Goal: Task Accomplishment & Management: Manage account settings

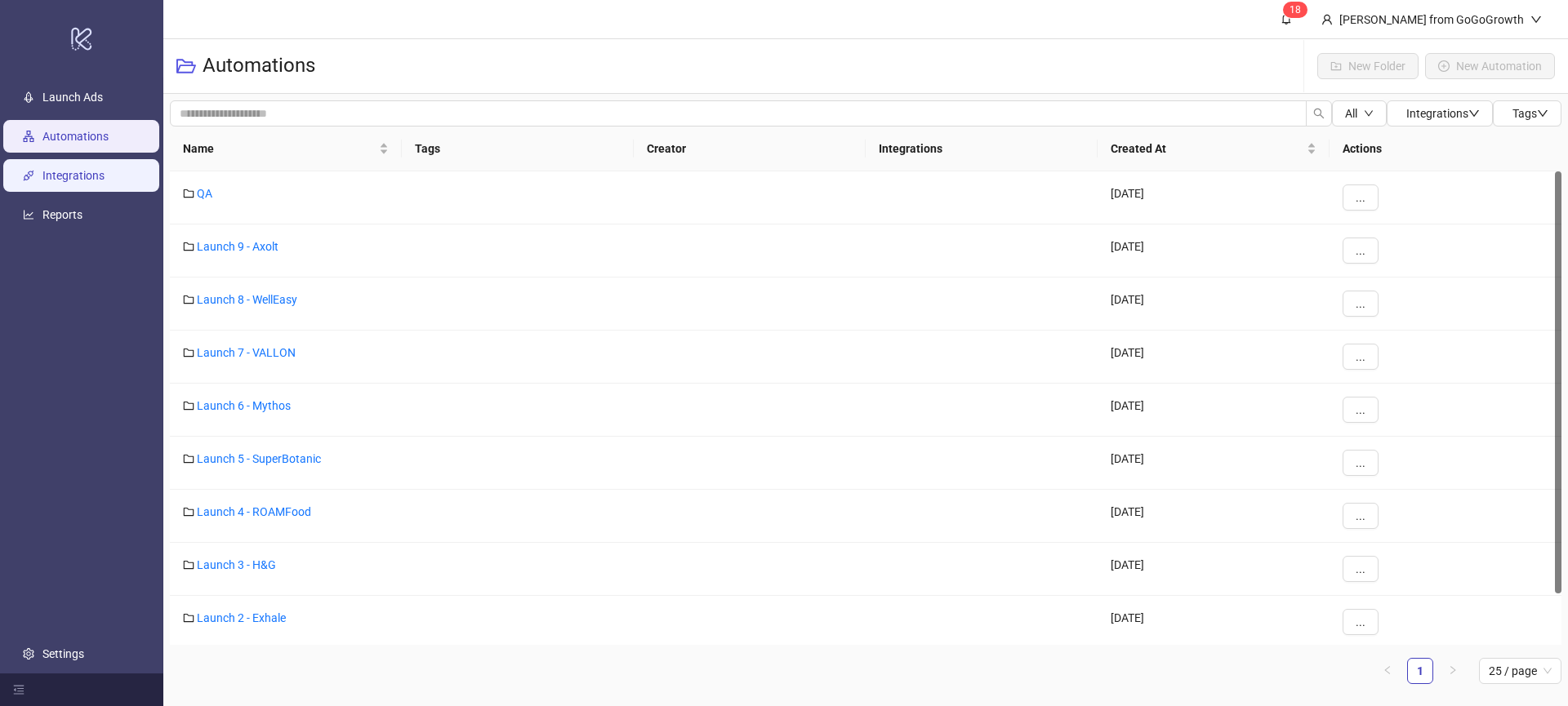
click at [52, 174] on link "Integrations" at bounding box center [74, 175] width 62 height 13
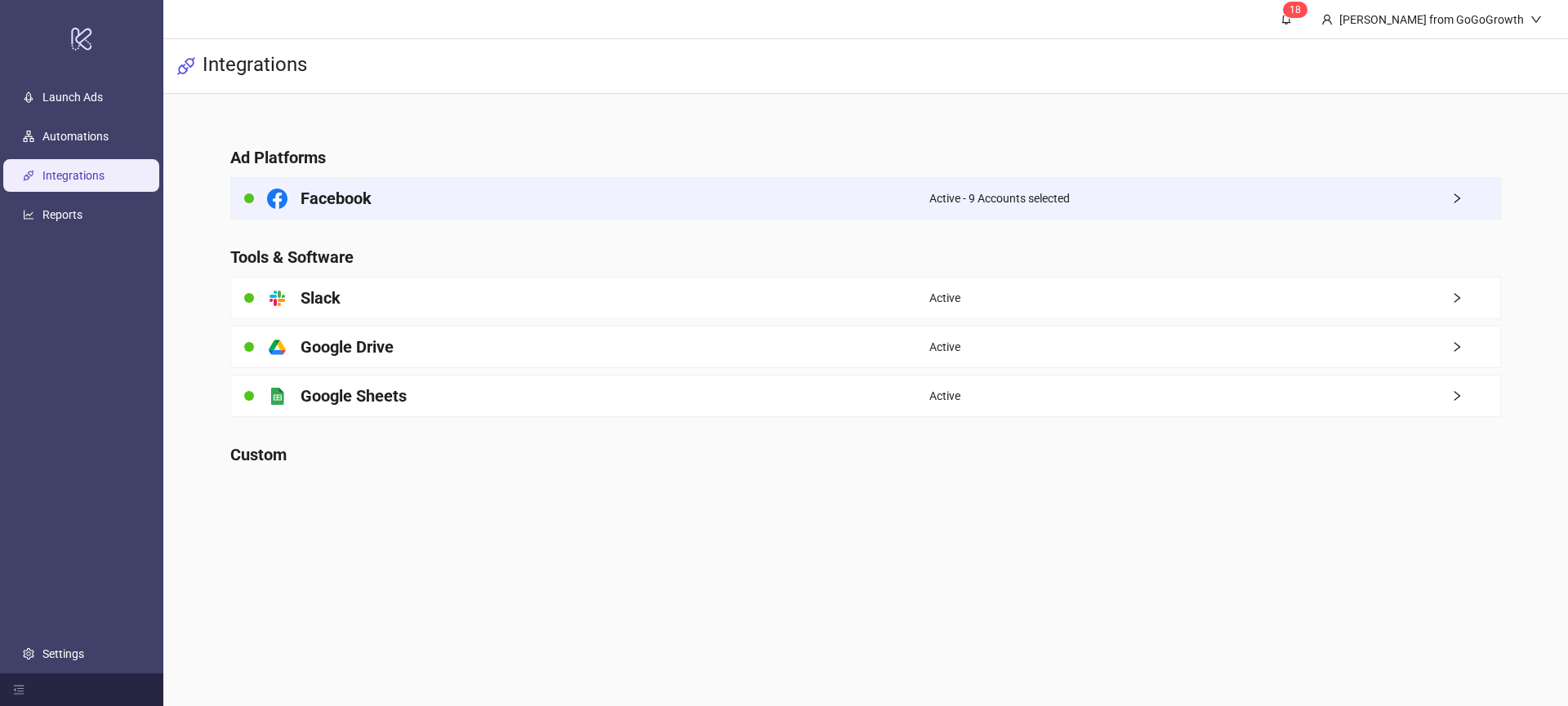
click at [1035, 197] on span "Active - 9 Accounts selected" at bounding box center [1000, 198] width 141 height 18
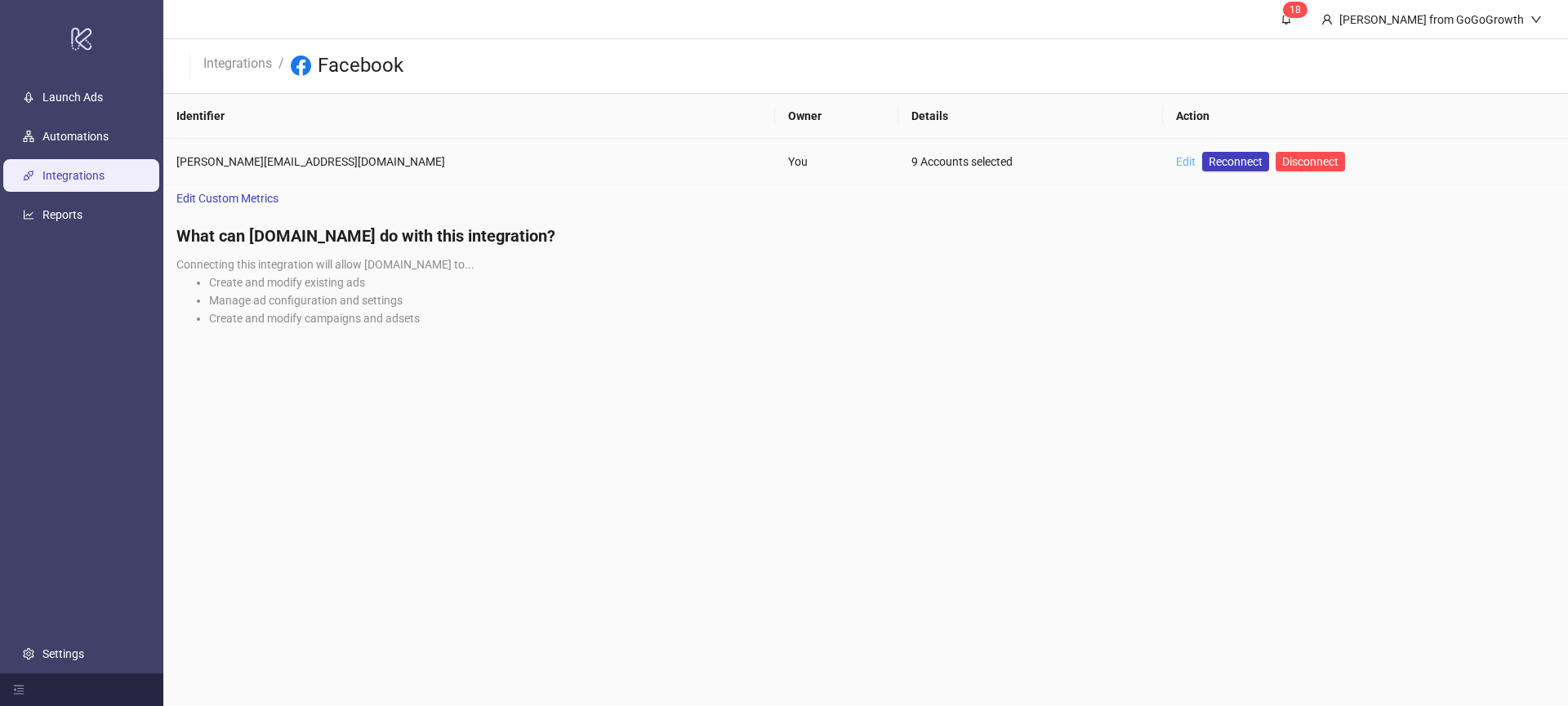
click at [1176, 165] on link "Edit" at bounding box center [1186, 161] width 20 height 13
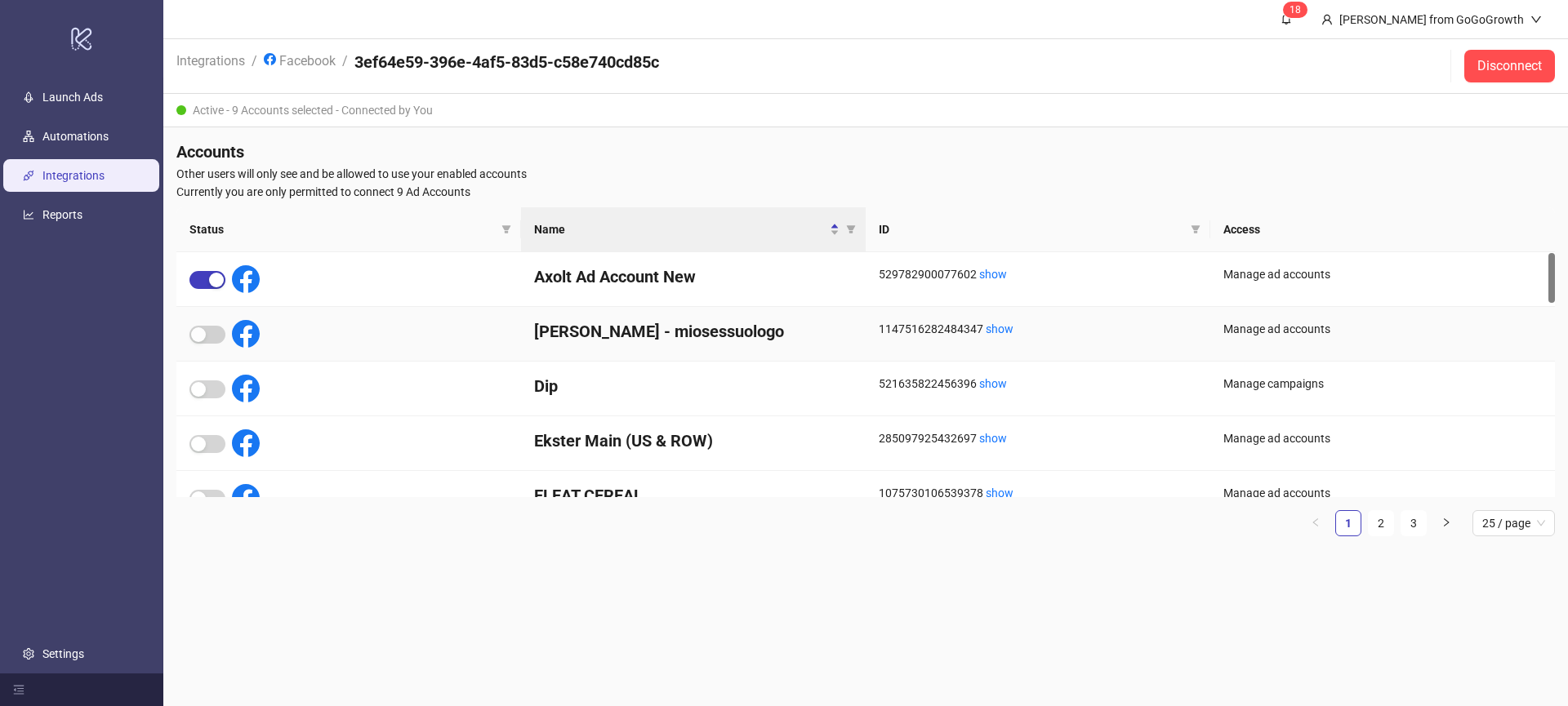
scroll to position [4, 0]
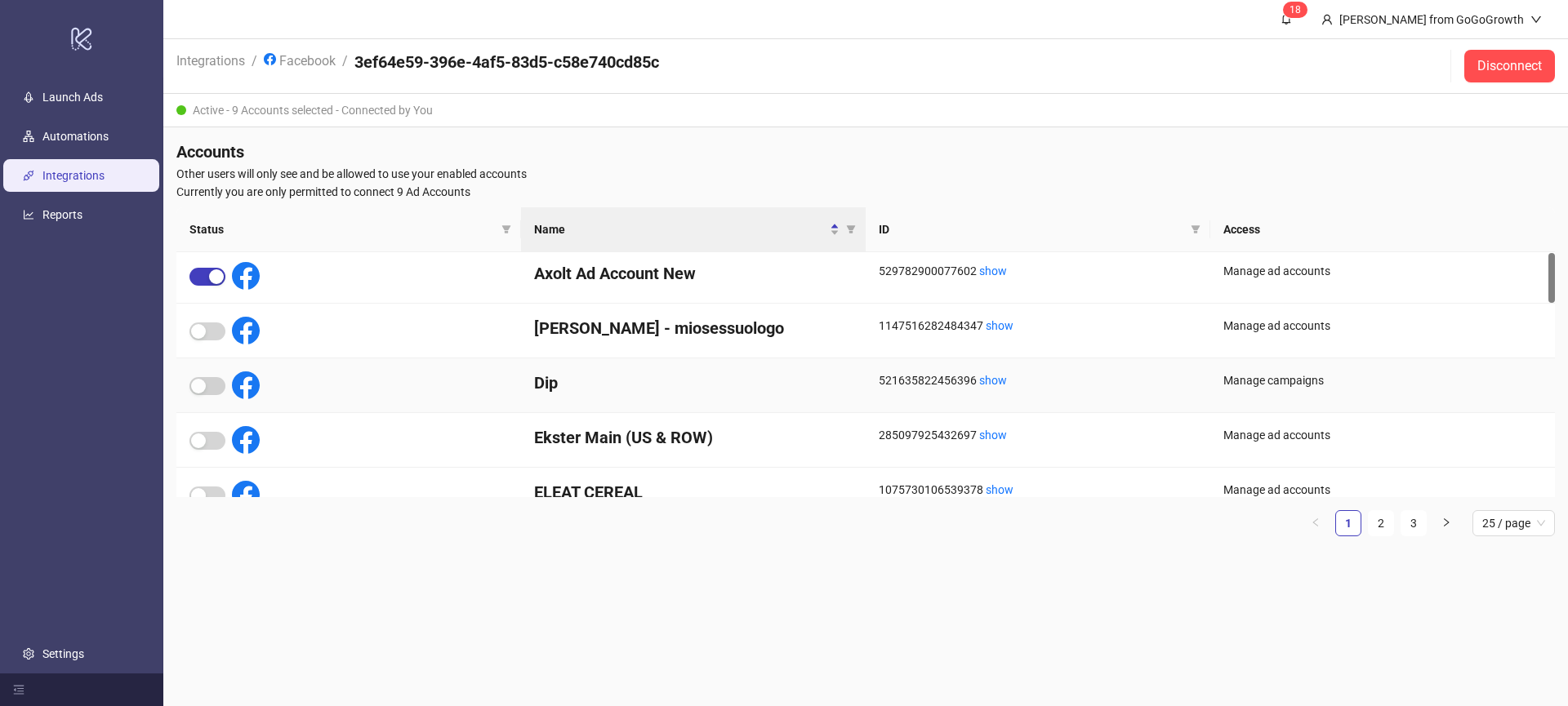
click at [667, 395] on div "Dip" at bounding box center [694, 386] width 345 height 55
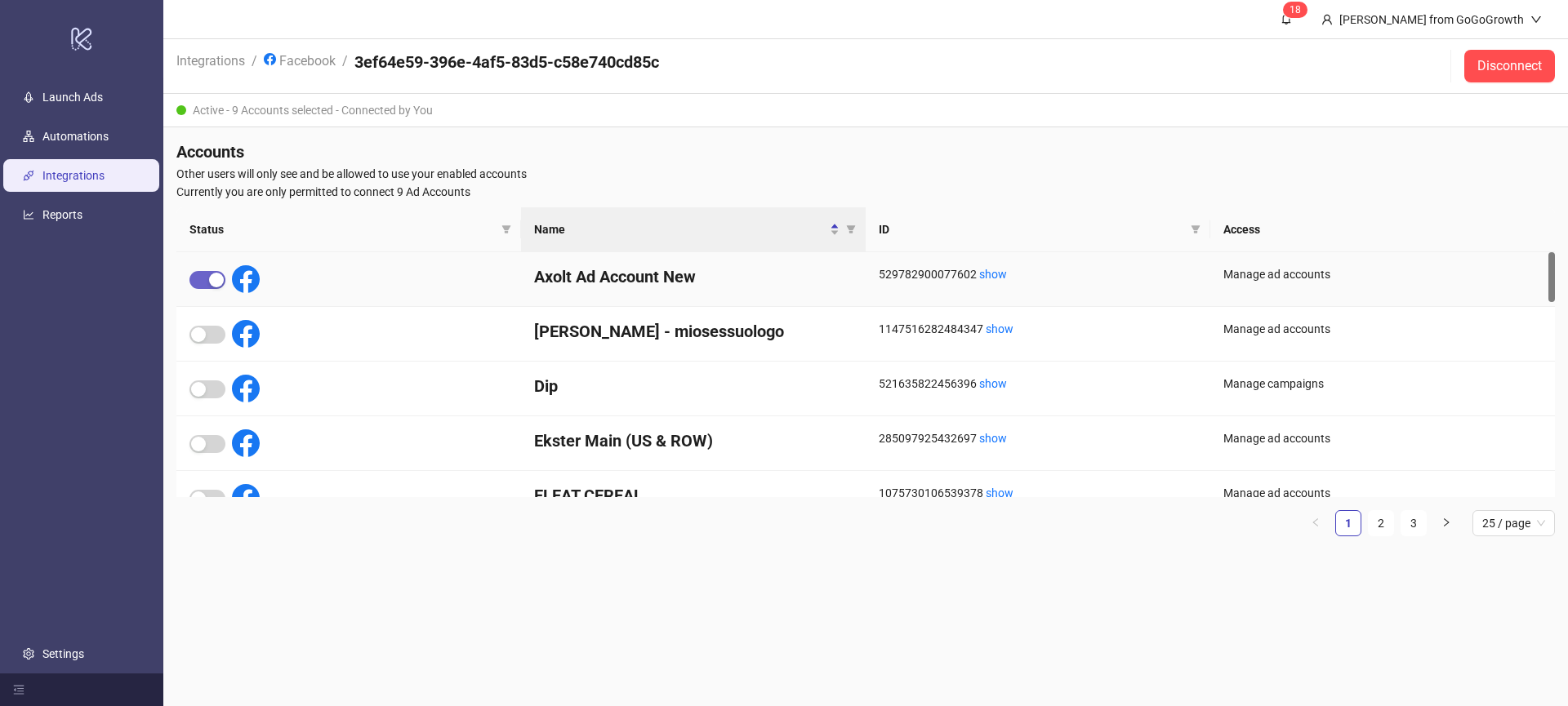
click at [199, 280] on span "button" at bounding box center [207, 280] width 36 height 18
click at [84, 661] on link "Settings" at bounding box center [63, 654] width 42 height 13
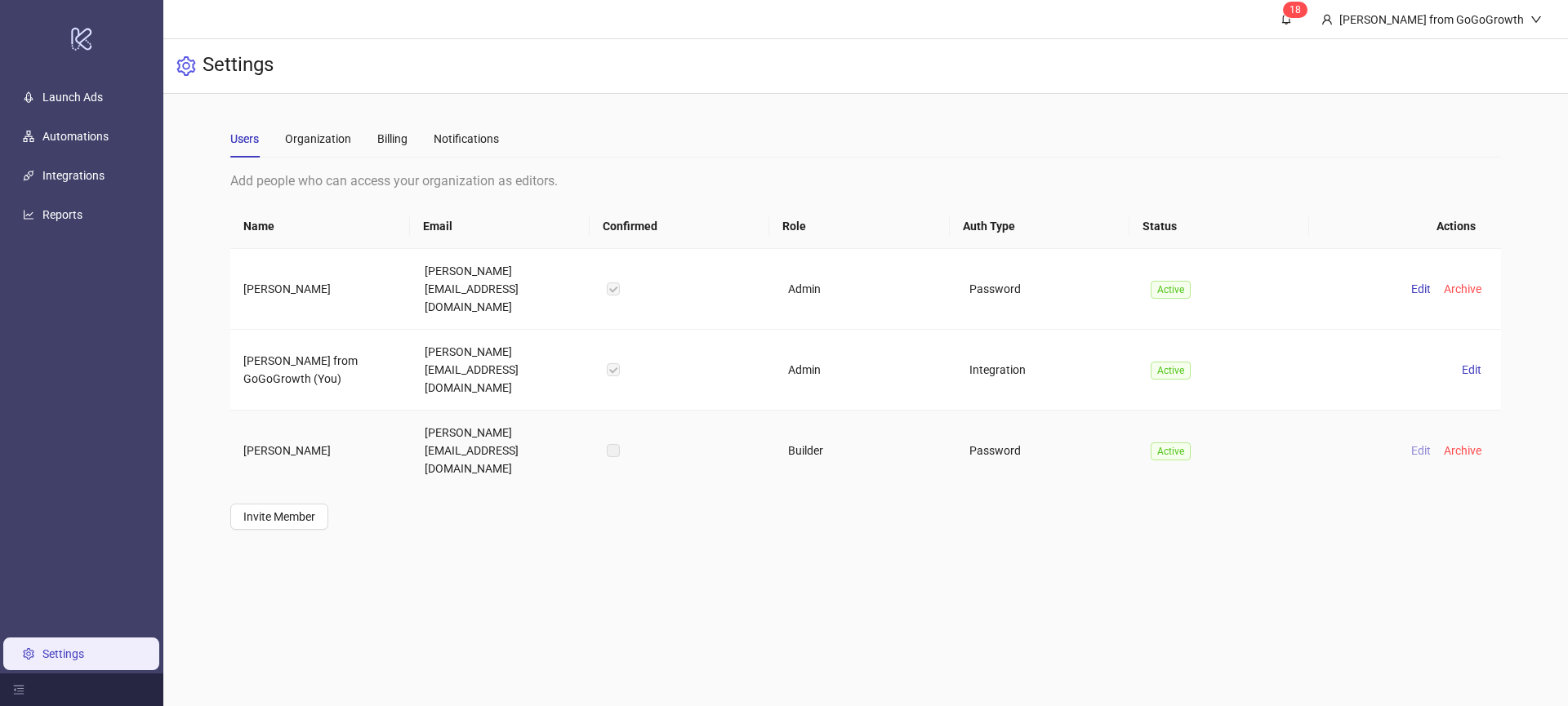
click at [1411, 445] on span "Edit" at bounding box center [1421, 451] width 20 height 13
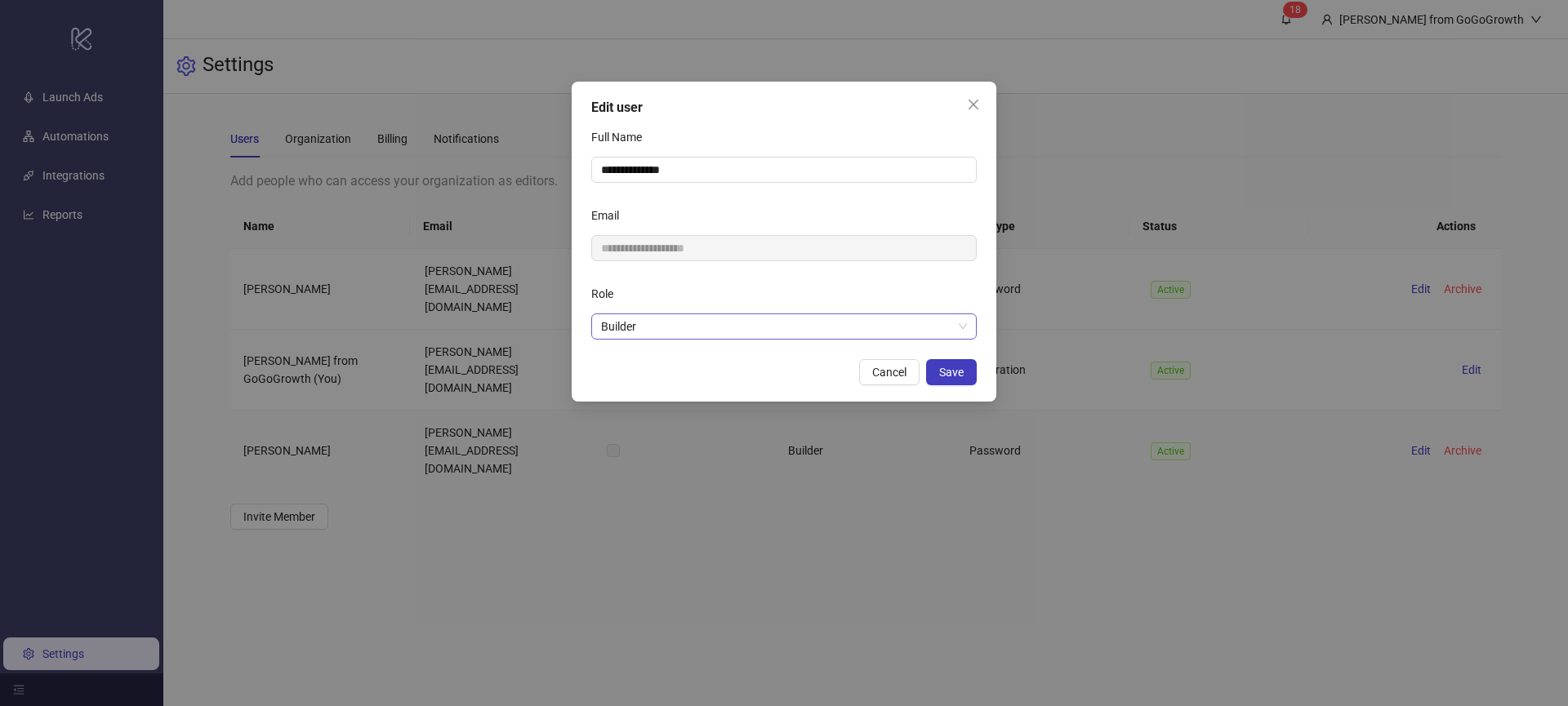
click at [669, 330] on span "Builder" at bounding box center [784, 327] width 366 height 25
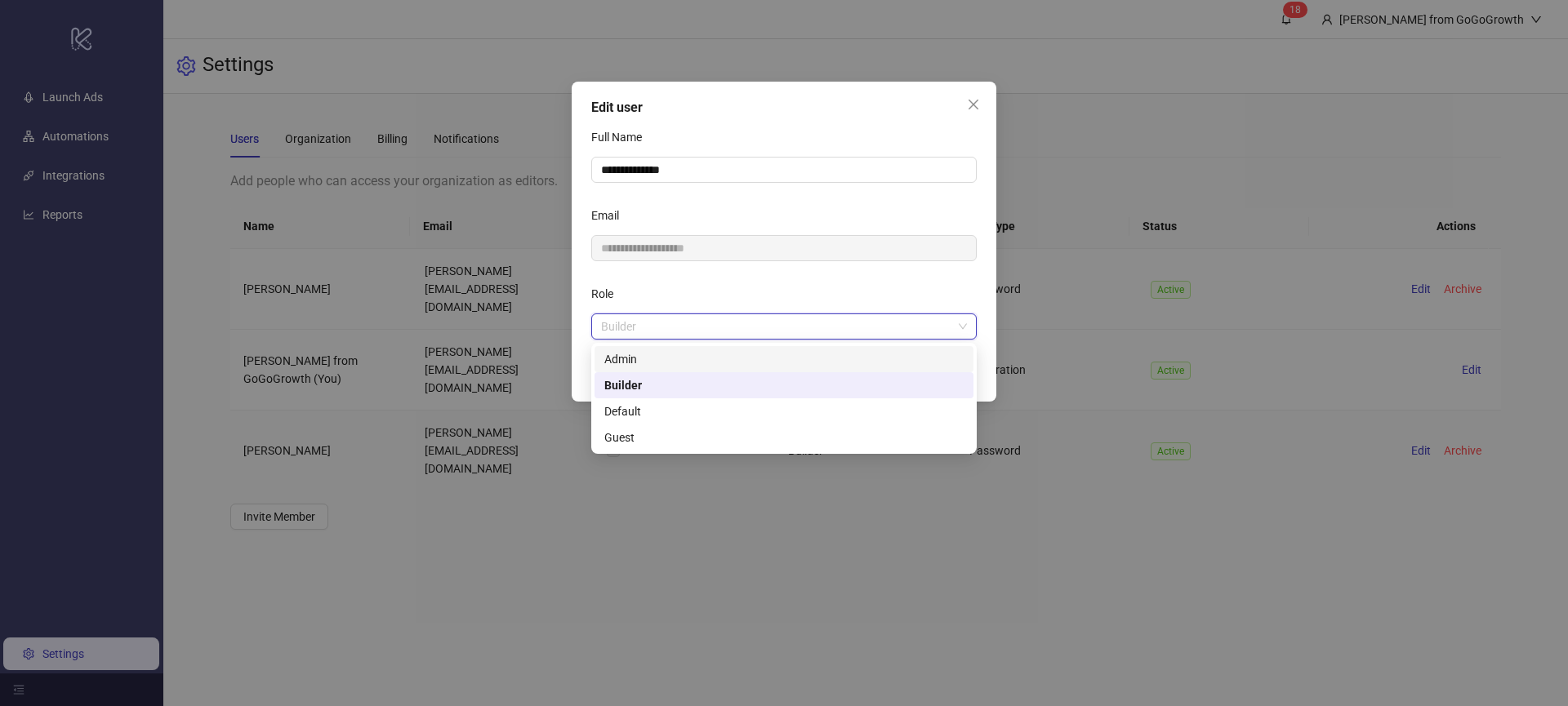
click at [665, 362] on div "Admin" at bounding box center [784, 359] width 359 height 18
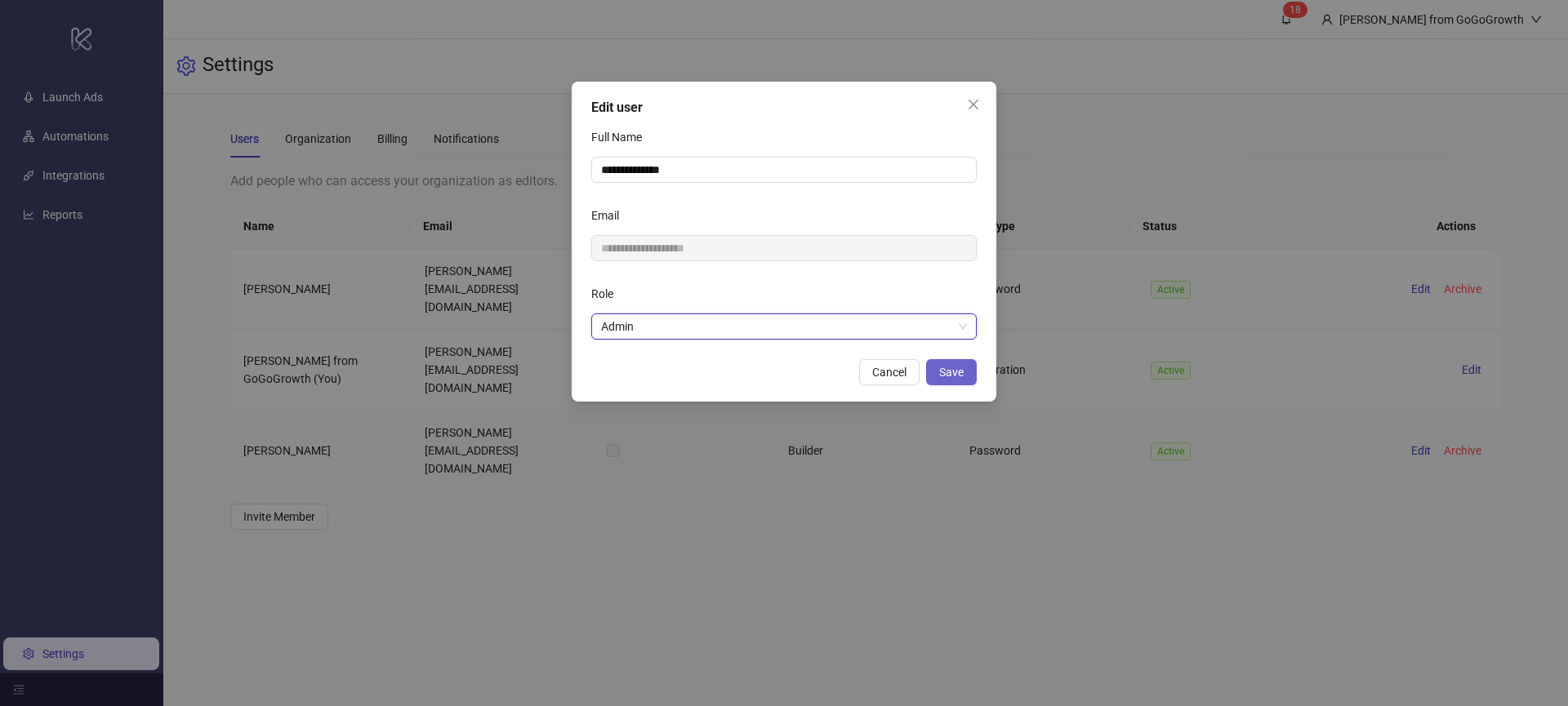
click at [937, 376] on button "Save" at bounding box center [951, 372] width 51 height 26
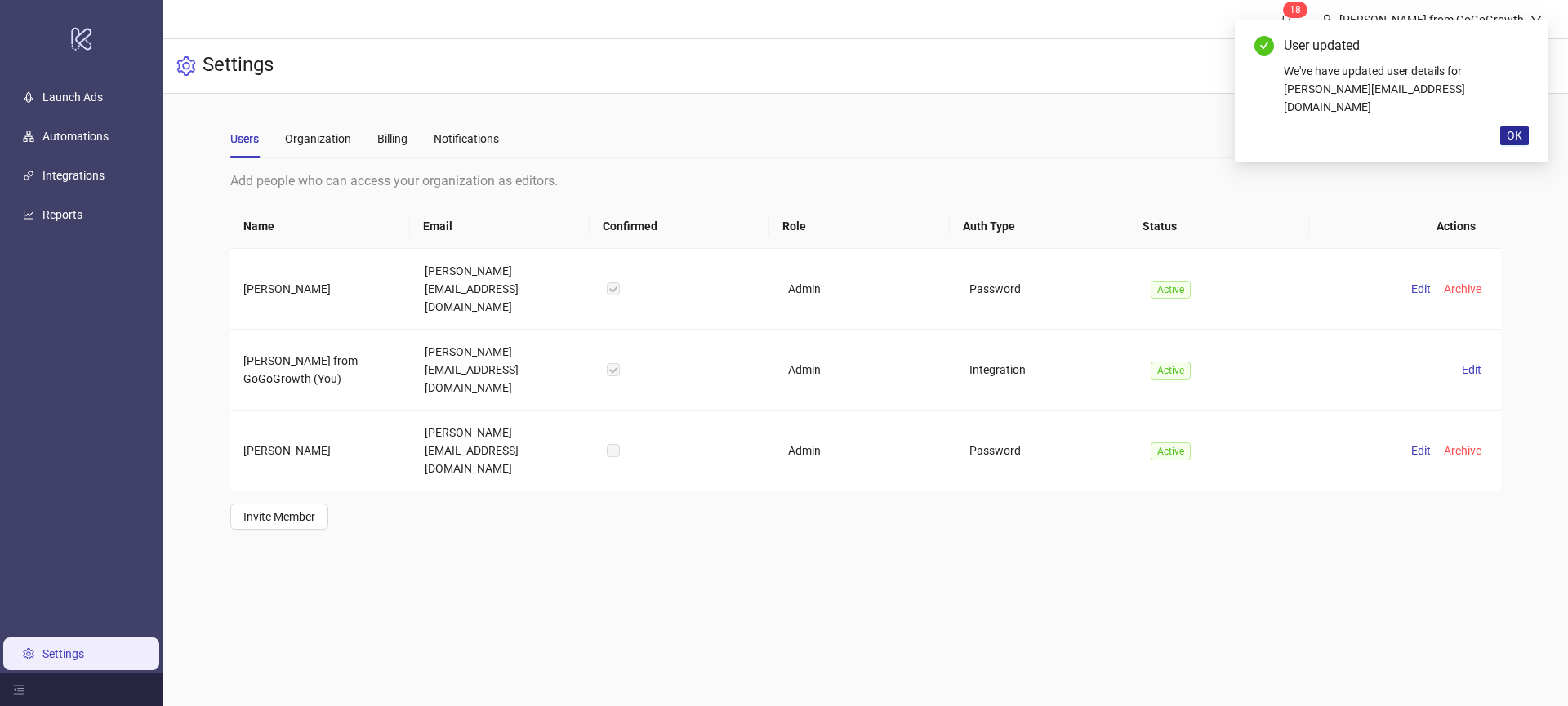
click at [1522, 129] on span "OK" at bounding box center [1514, 135] width 15 height 13
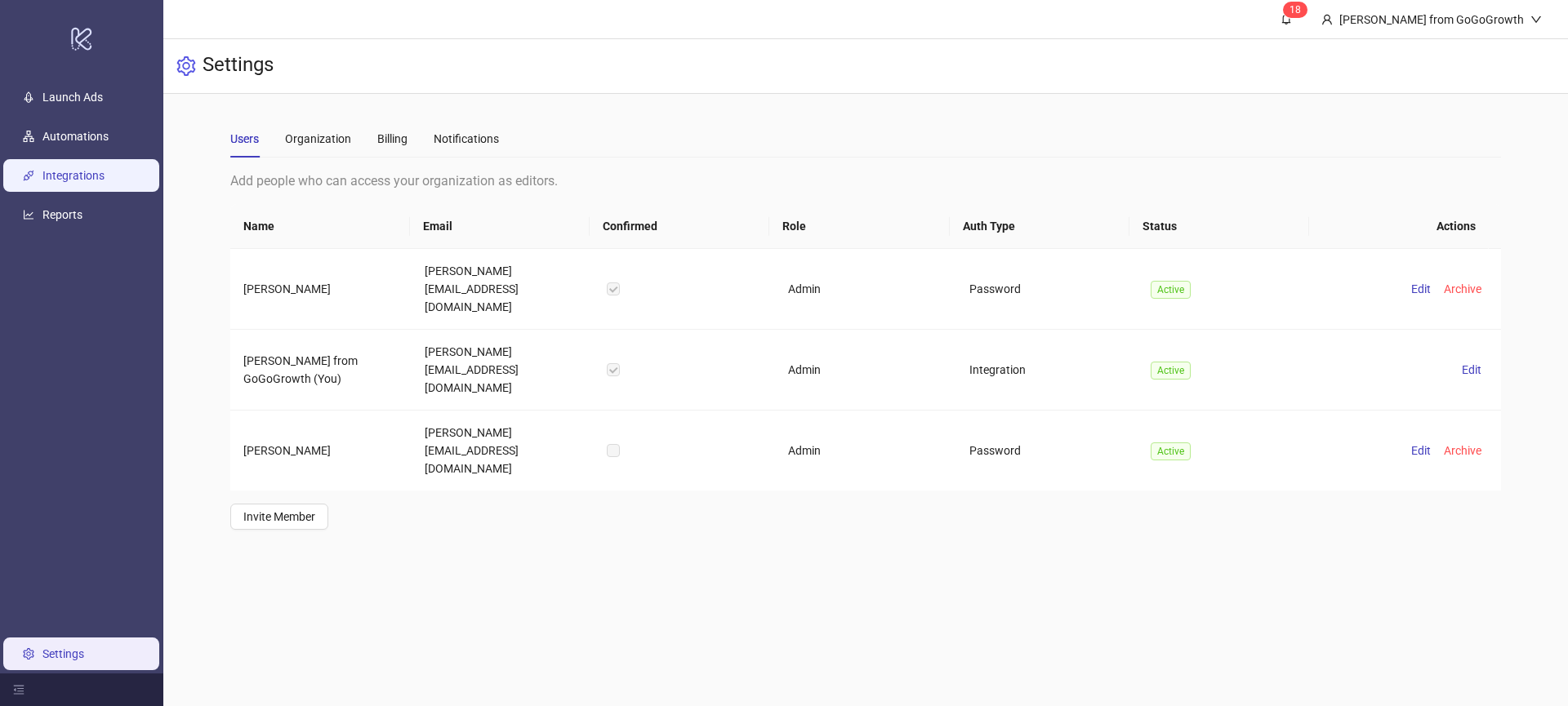
click at [80, 158] on ul "Launch Ads Automations Integrations Reports Settings" at bounding box center [82, 375] width 164 height 596
click at [88, 182] on link "Integrations" at bounding box center [74, 175] width 62 height 13
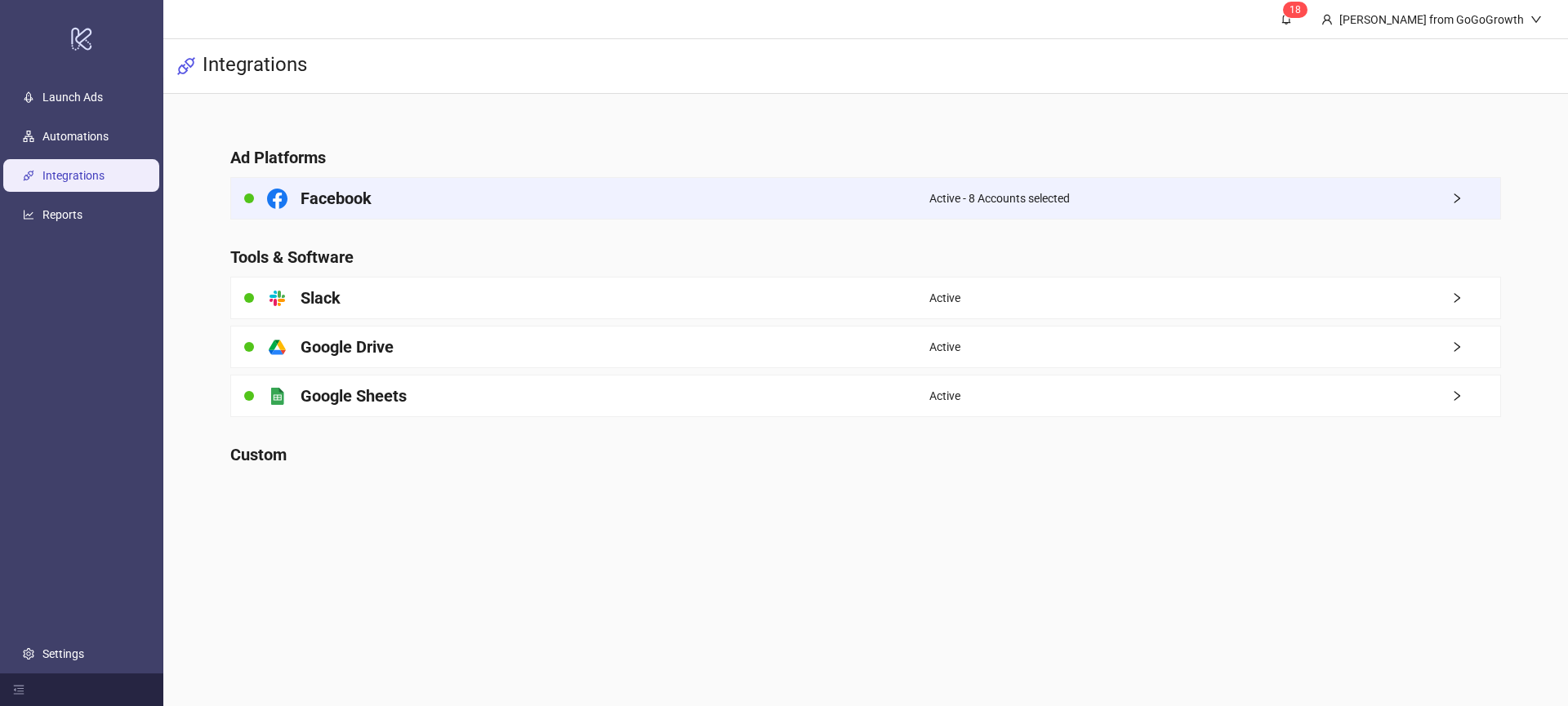
click at [676, 193] on div "Facebook" at bounding box center [580, 198] width 698 height 41
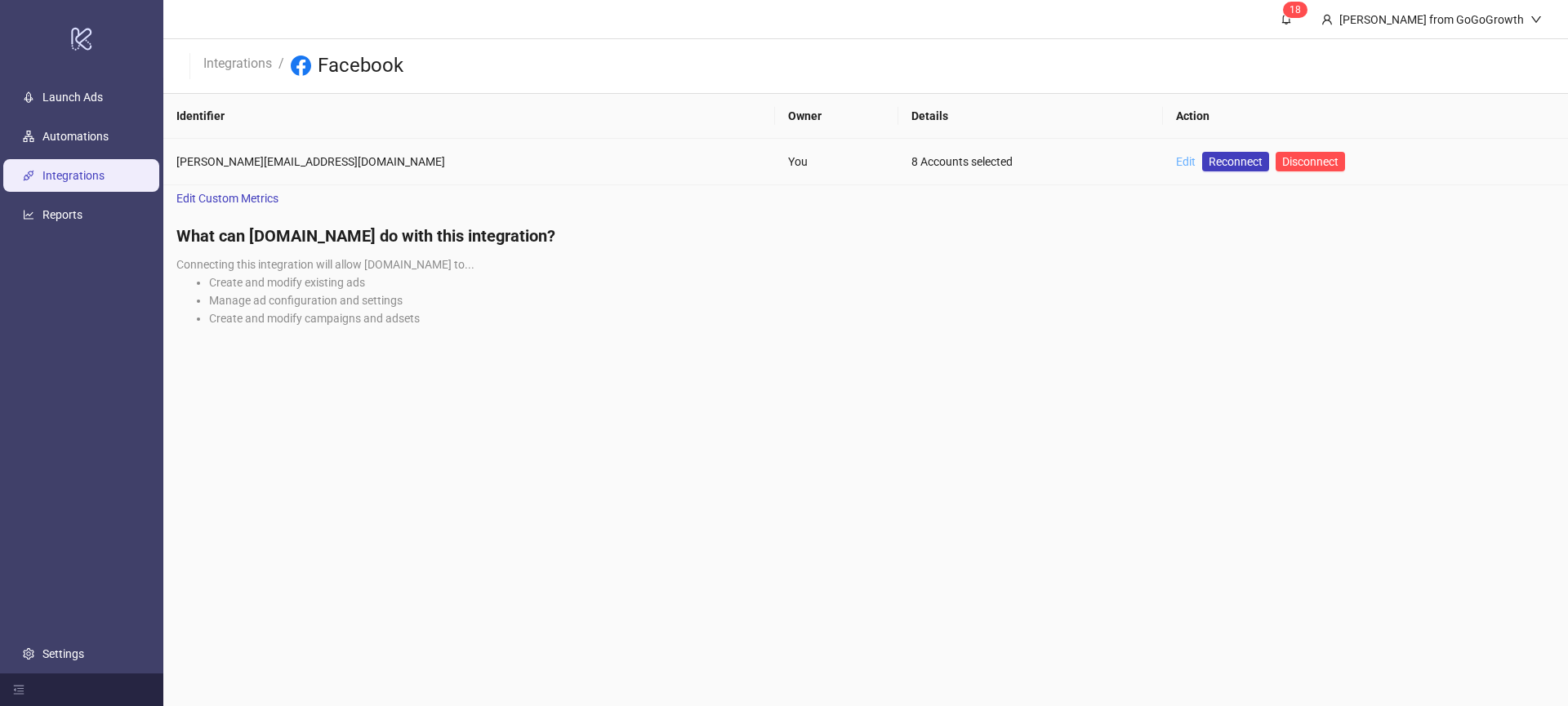
click at [1176, 158] on link "Edit" at bounding box center [1186, 161] width 20 height 13
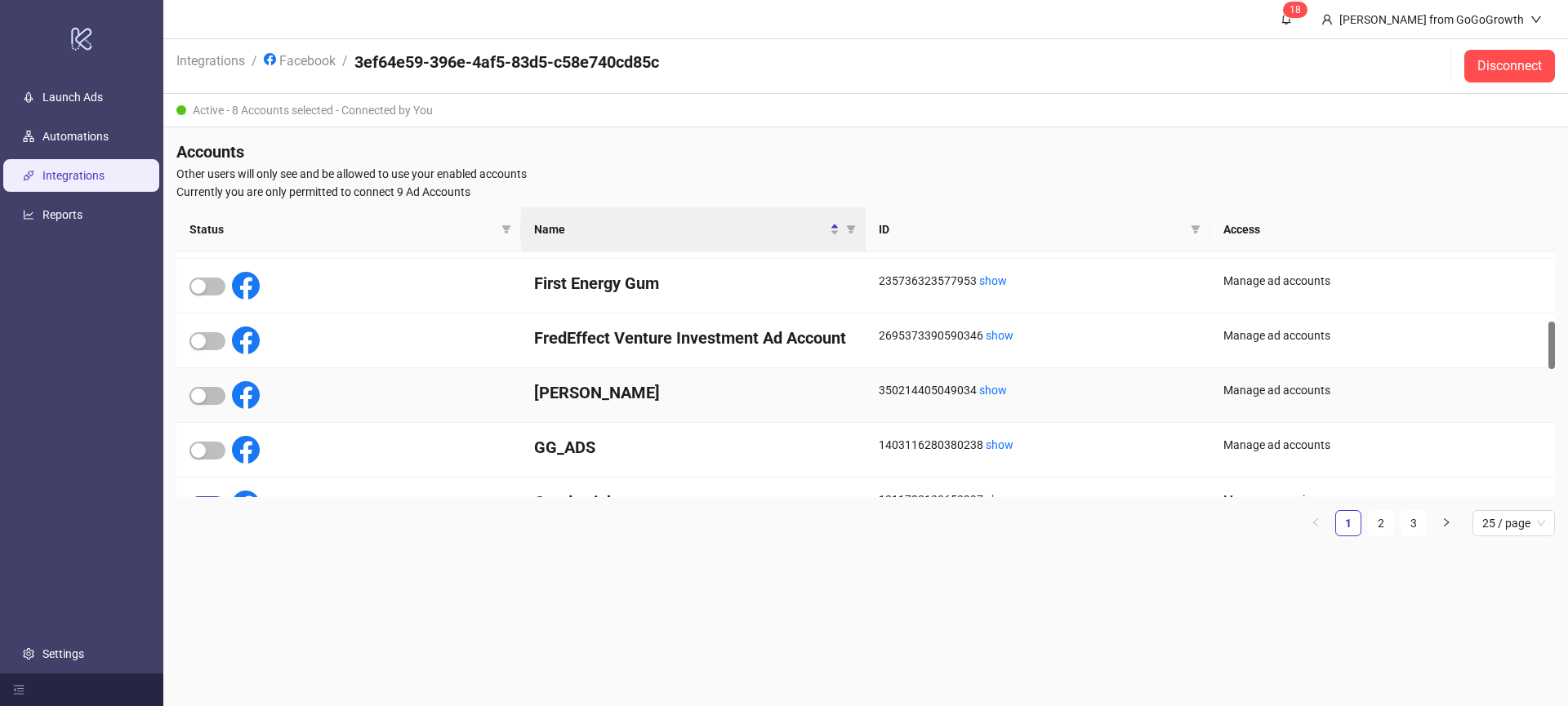
scroll to position [356, 0]
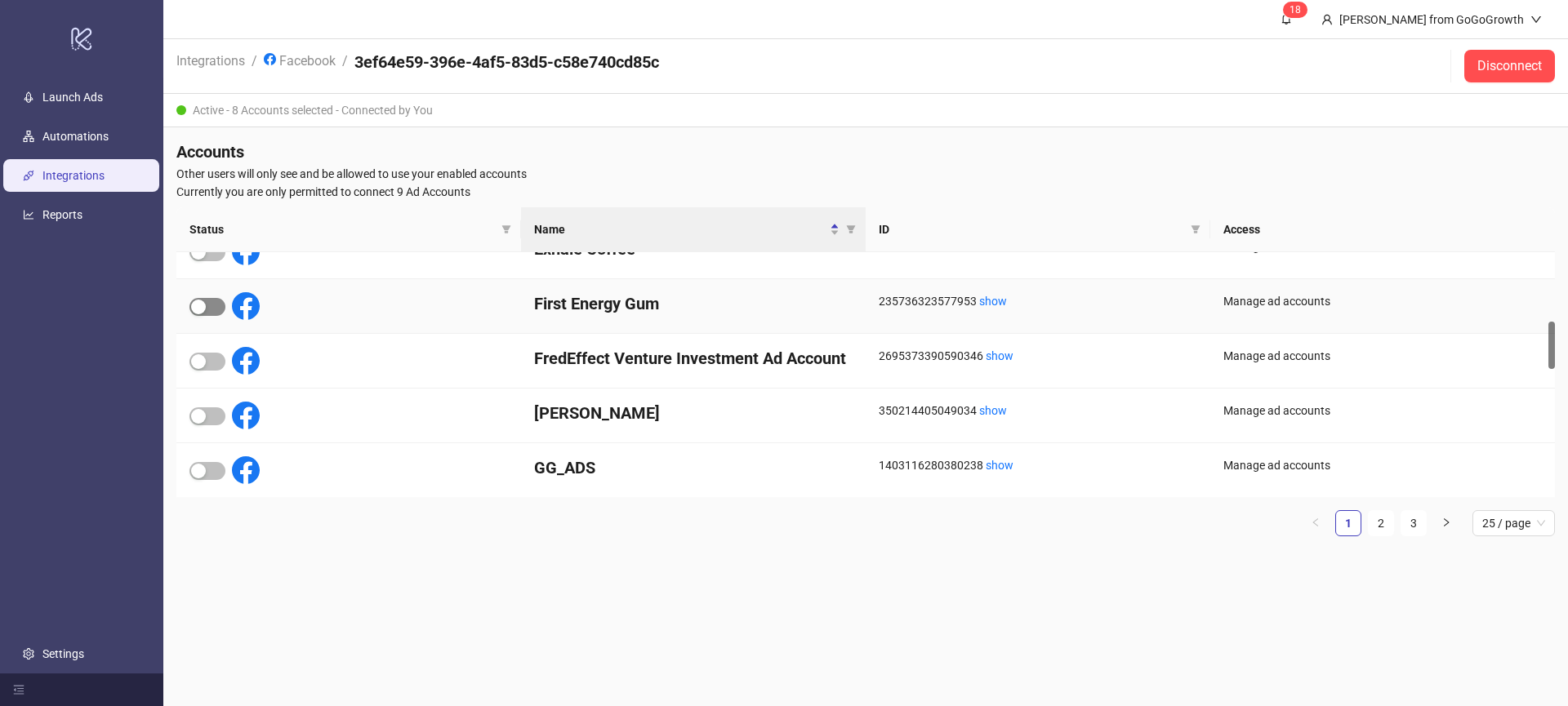
click at [215, 308] on span "button" at bounding box center [207, 307] width 36 height 18
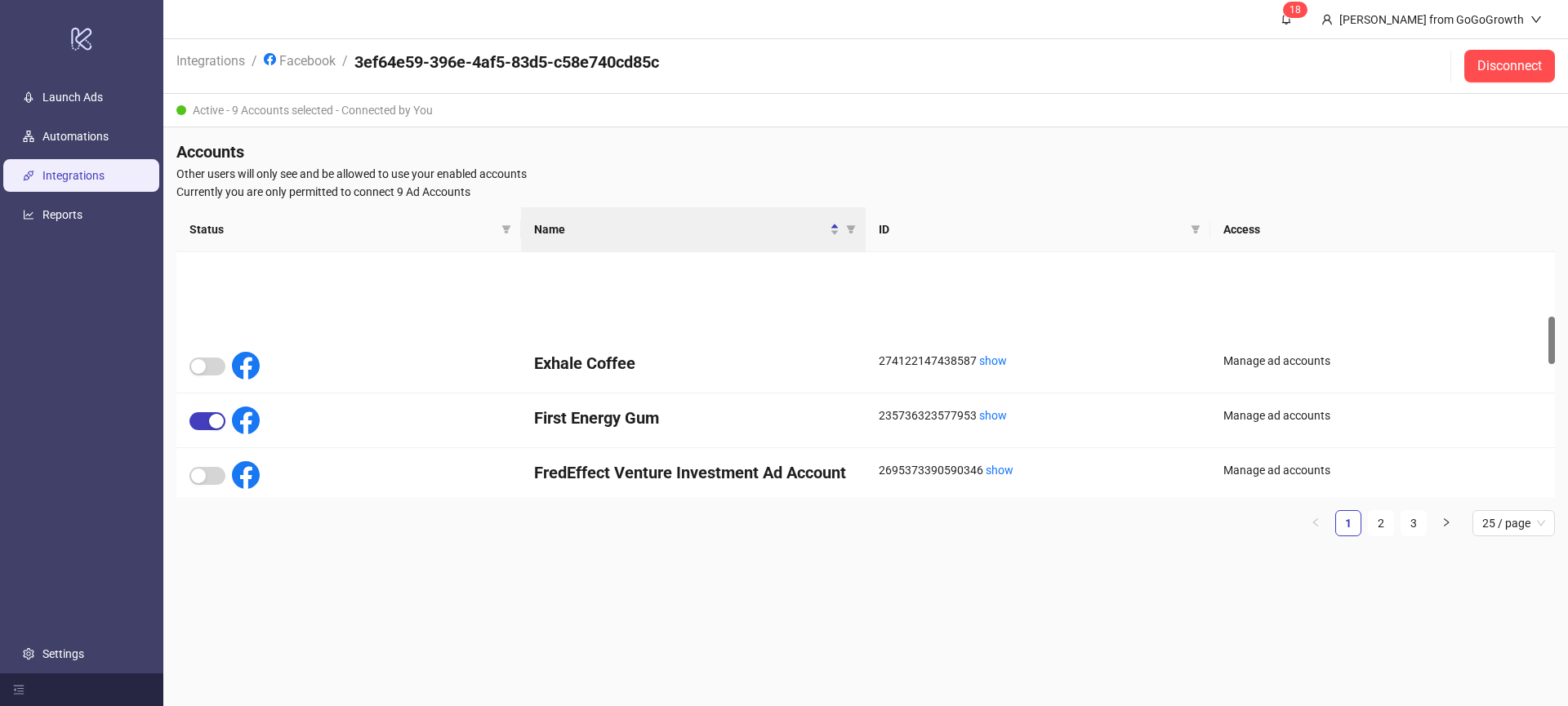
scroll to position [0, 0]
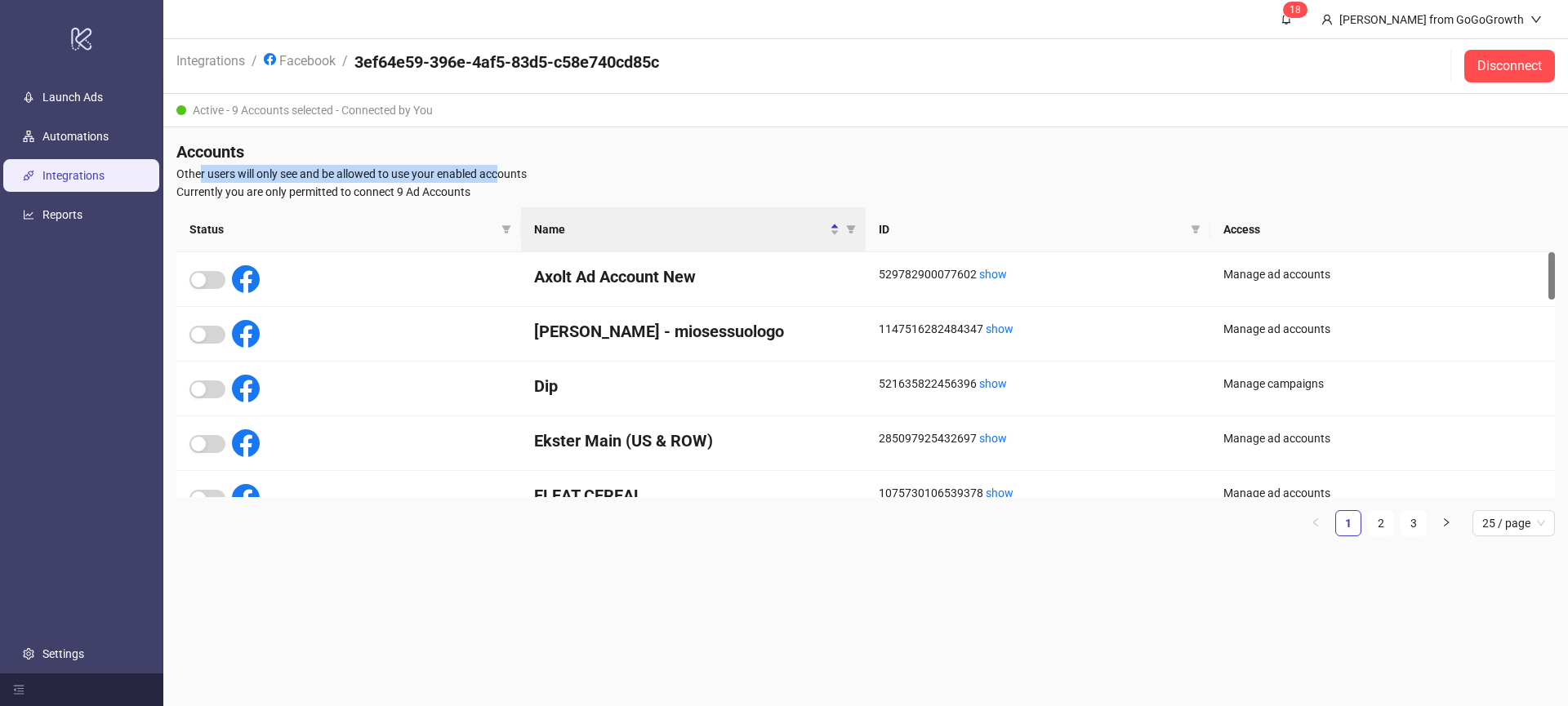
drag, startPoint x: 197, startPoint y: 172, endPoint x: 509, endPoint y: 172, distance: 312.0
click at [504, 172] on span "Other users will only see and be allowed to use your enabled accounts" at bounding box center [865, 174] width 1379 height 18
click at [510, 172] on span "Other users will only see and be allowed to use your enabled accounts" at bounding box center [865, 174] width 1379 height 18
drag, startPoint x: 545, startPoint y: 173, endPoint x: 360, endPoint y: 181, distance: 185.2
click at [360, 181] on span "Other users will only see and be allowed to use your enabled accounts" at bounding box center [865, 174] width 1379 height 18
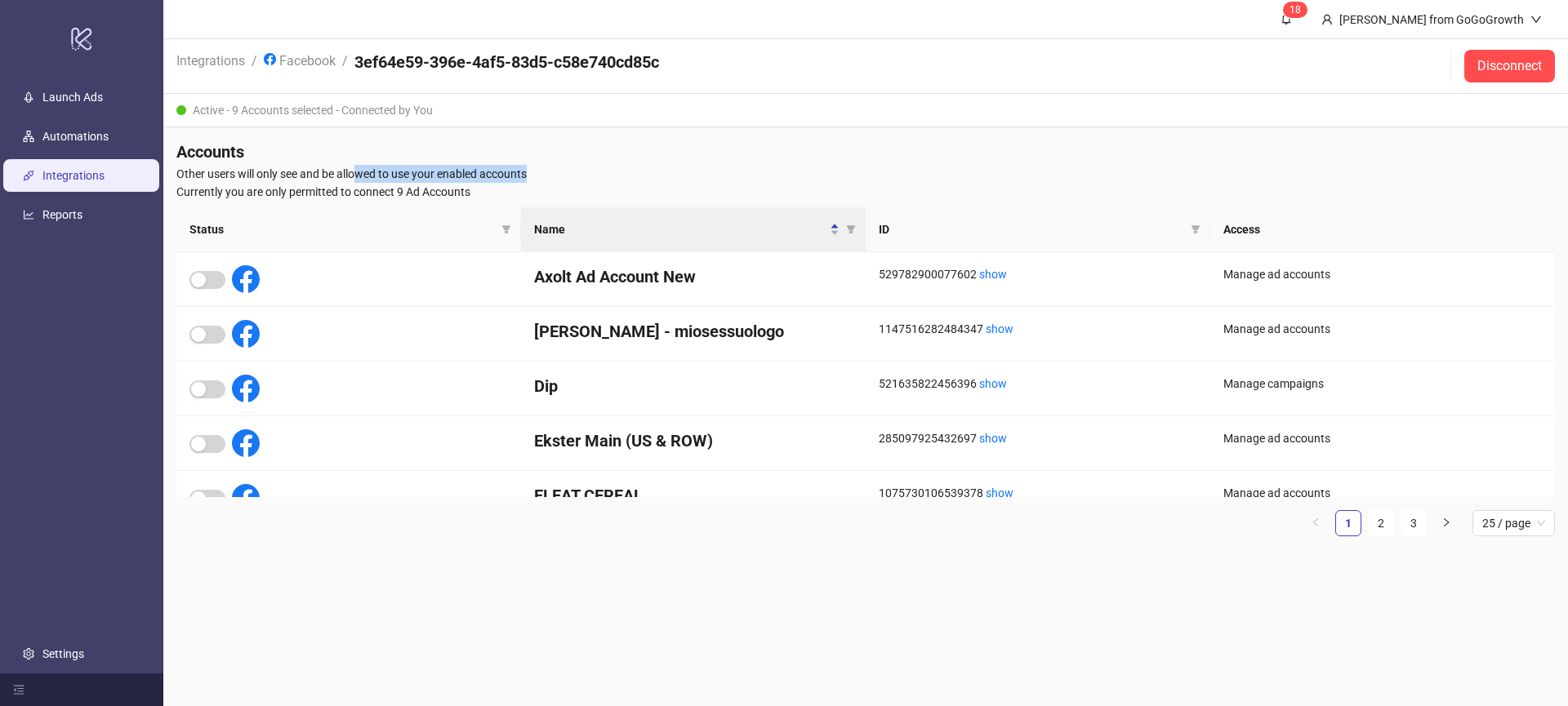
click at [360, 181] on span "Other users will only see and be allowed to use your enabled accounts" at bounding box center [865, 174] width 1379 height 18
drag, startPoint x: 228, startPoint y: 193, endPoint x: 486, endPoint y: 185, distance: 258.1
click at [486, 185] on span "Currently you are only permitted to connect 9 Ad Accounts" at bounding box center [865, 192] width 1379 height 18
click at [105, 182] on link "Integrations" at bounding box center [74, 175] width 62 height 13
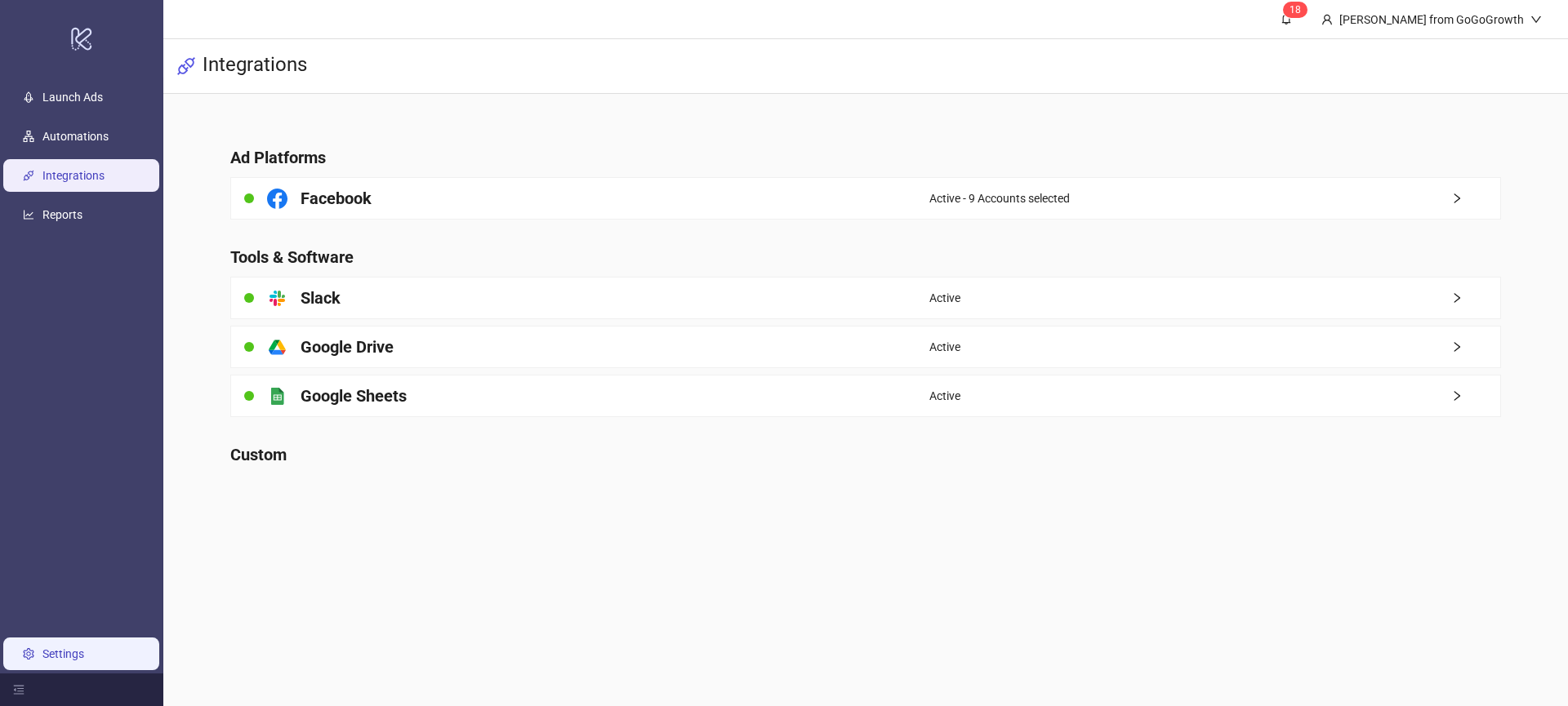
click at [53, 647] on link "Settings" at bounding box center [63, 654] width 42 height 13
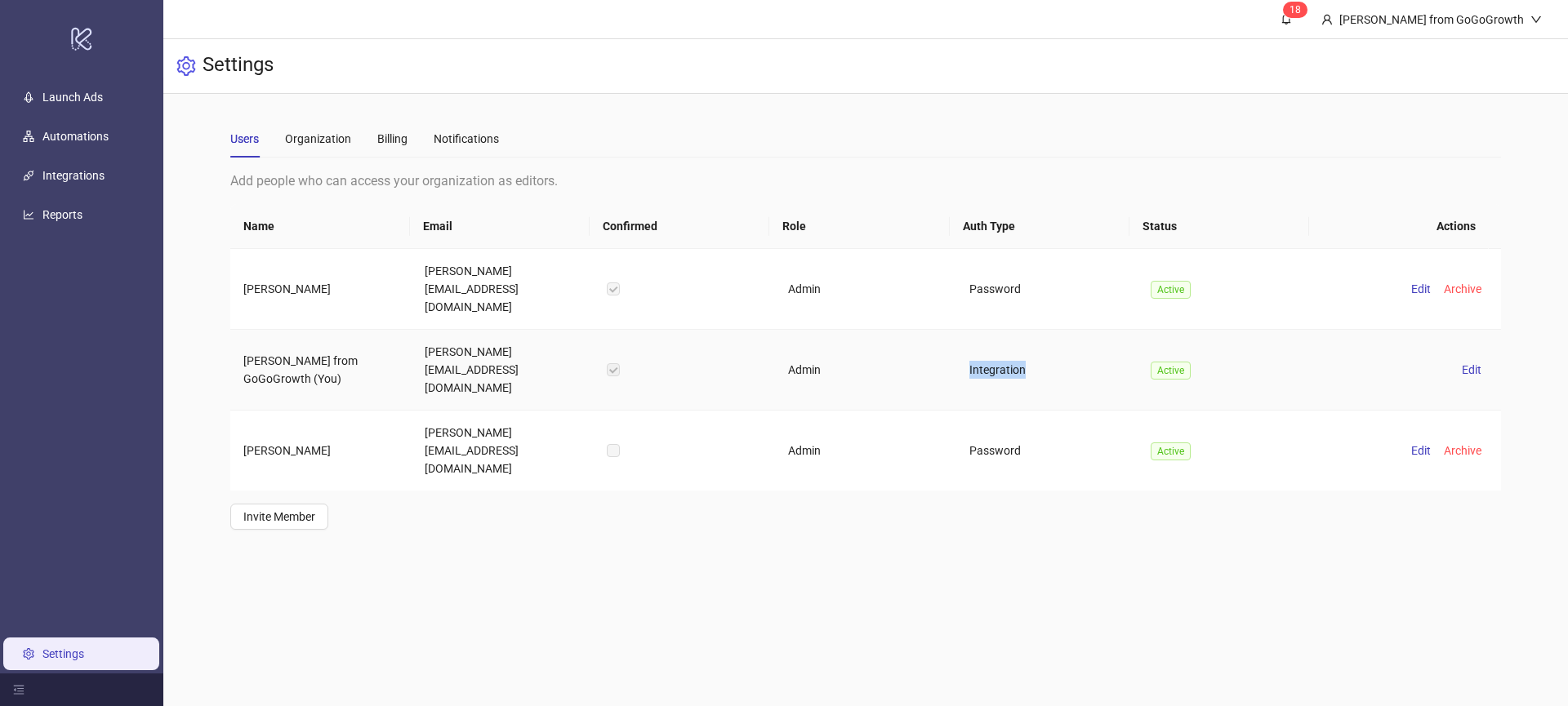
drag, startPoint x: 1024, startPoint y: 312, endPoint x: 915, endPoint y: 324, distance: 109.7
click at [917, 330] on tr "[PERSON_NAME] from GoGoGrowth (You) [PERSON_NAME][EMAIL_ADDRESS][DOMAIN_NAME] A…" at bounding box center [865, 370] width 1271 height 81
click at [914, 330] on td "Admin" at bounding box center [865, 370] width 181 height 81
click at [59, 180] on link "Integrations" at bounding box center [74, 175] width 62 height 13
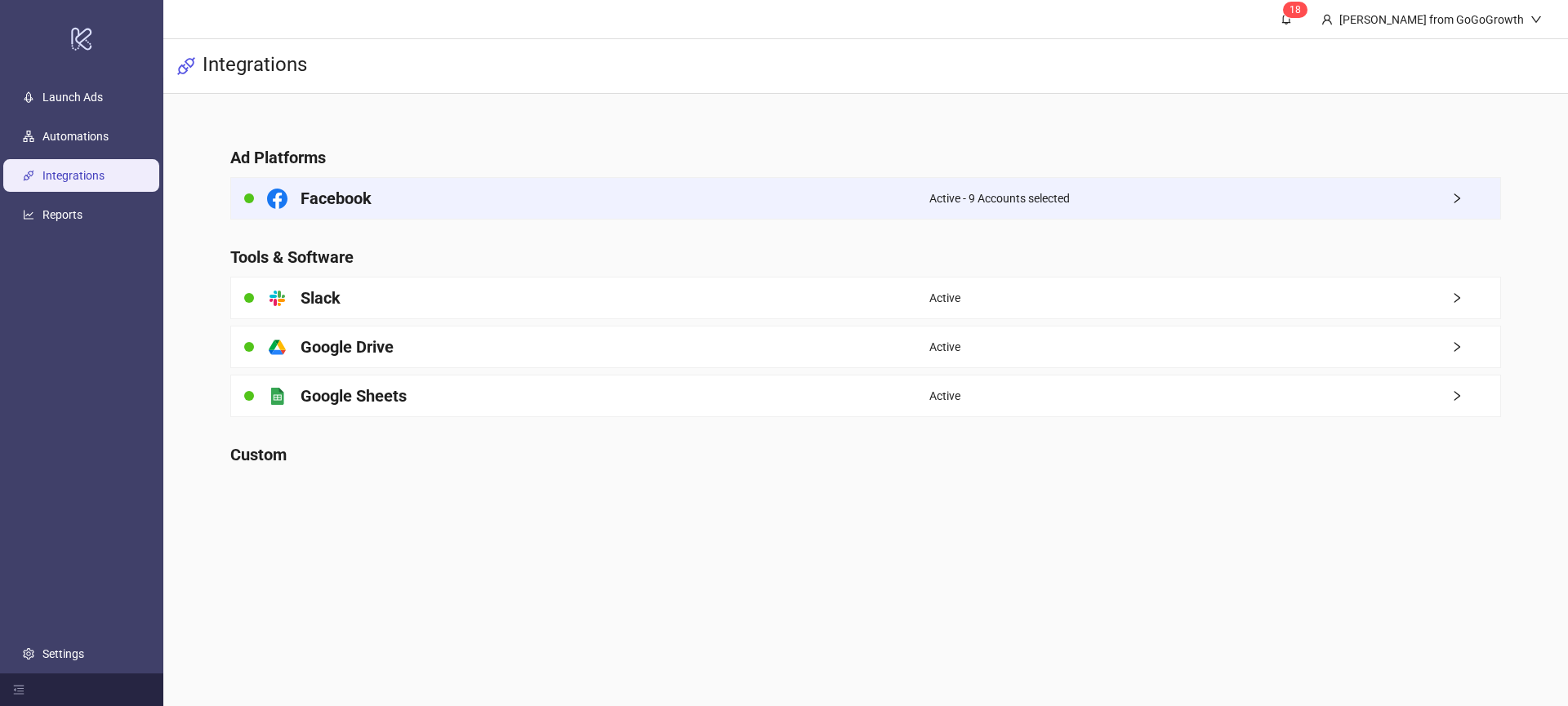
click at [435, 205] on div "Facebook" at bounding box center [580, 198] width 698 height 41
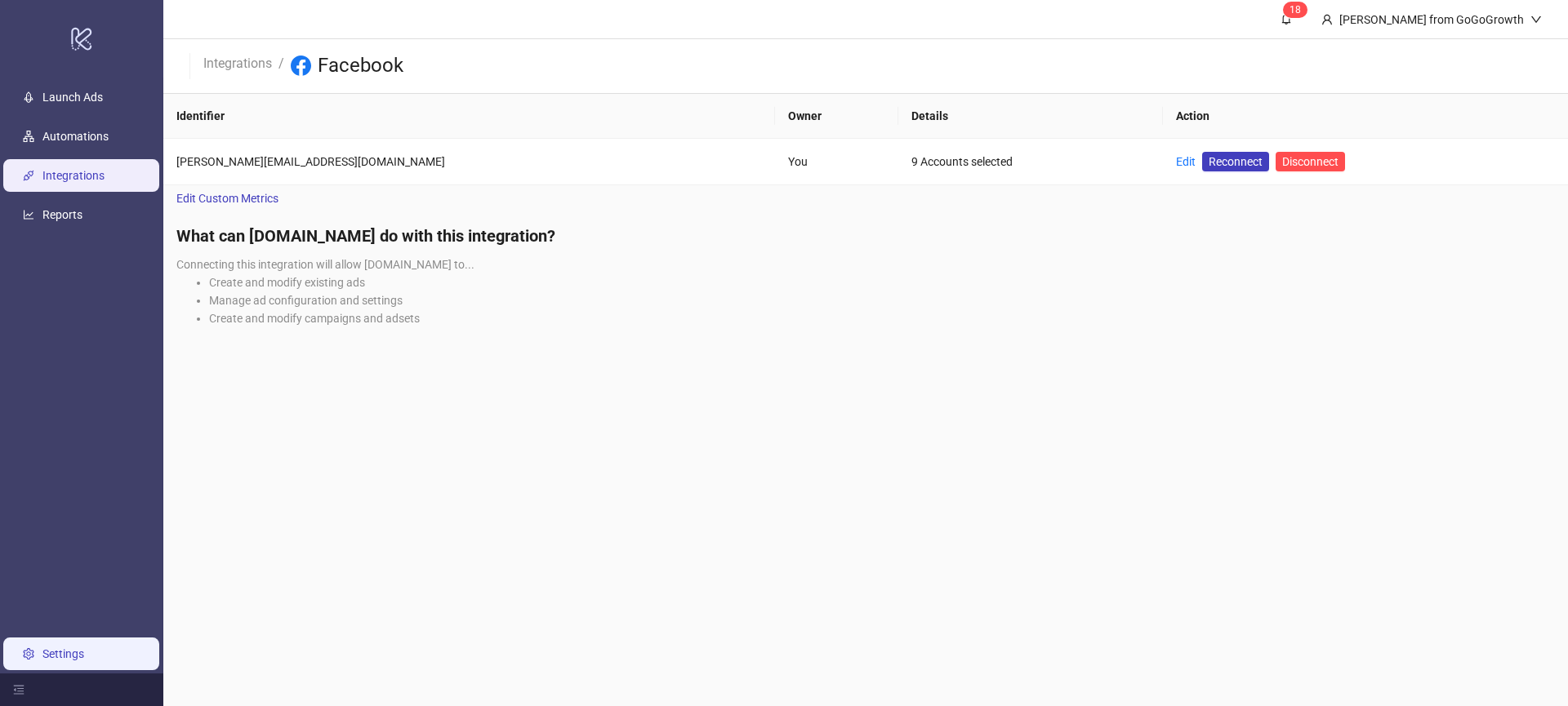
click at [69, 651] on link "Settings" at bounding box center [63, 654] width 42 height 13
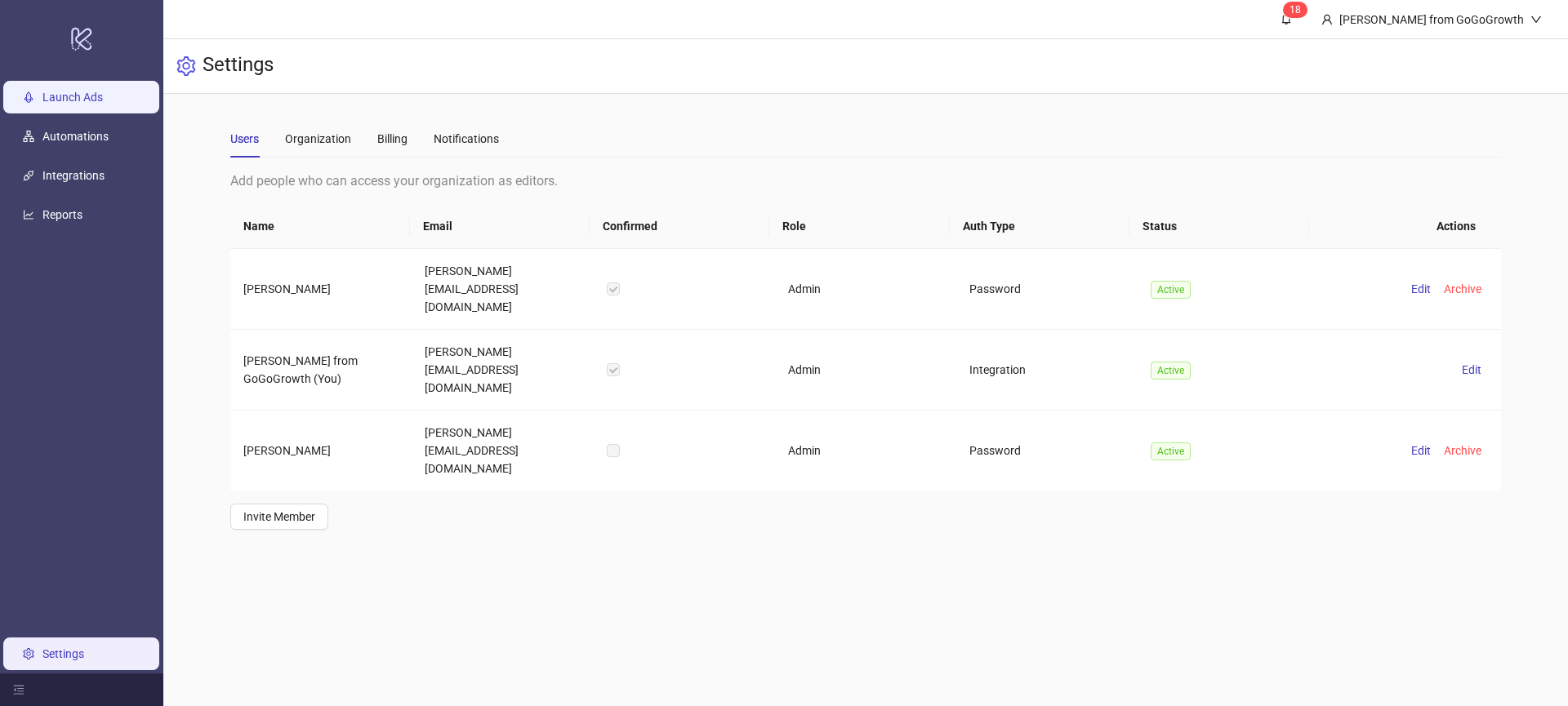
click at [62, 91] on link "Launch Ads" at bounding box center [73, 97] width 60 height 13
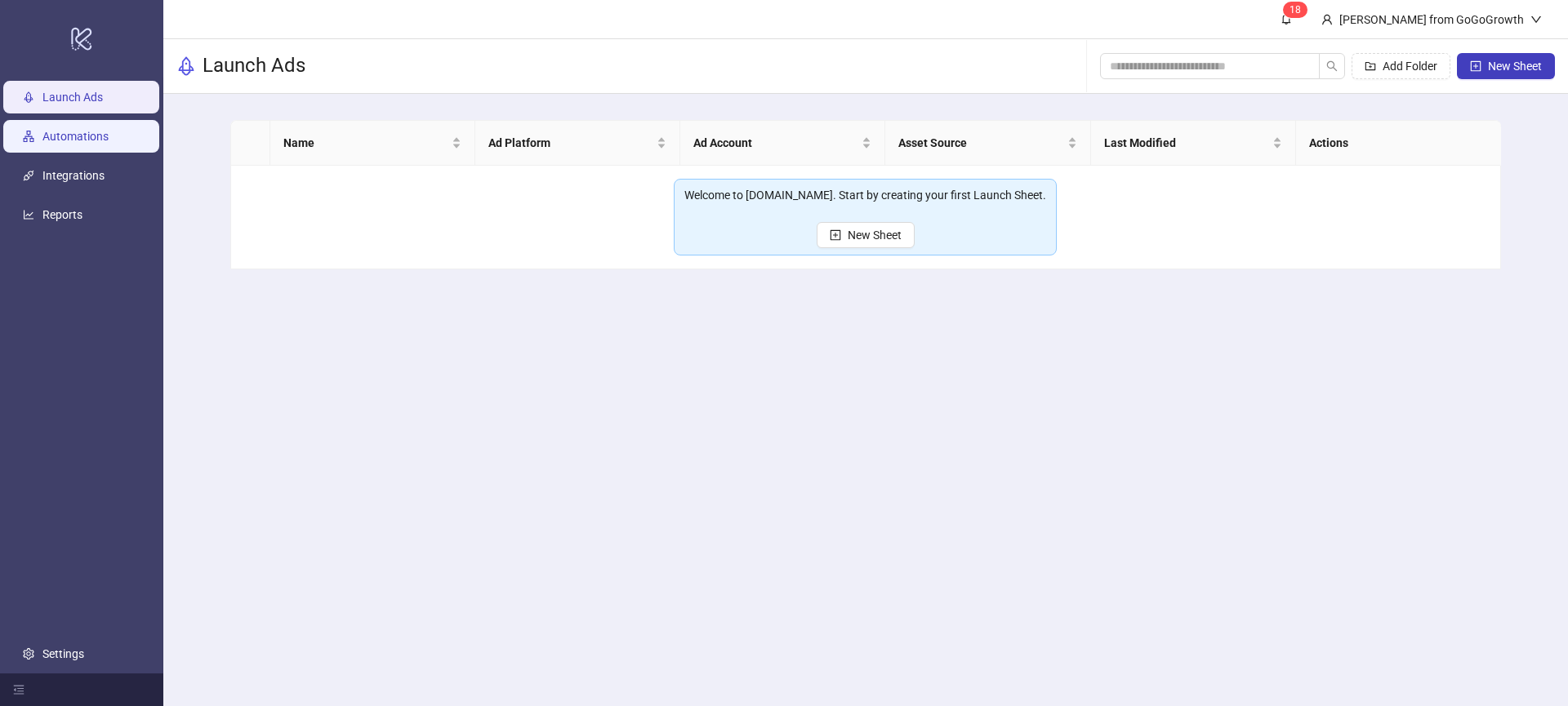
click at [64, 132] on link "Automations" at bounding box center [76, 136] width 66 height 13
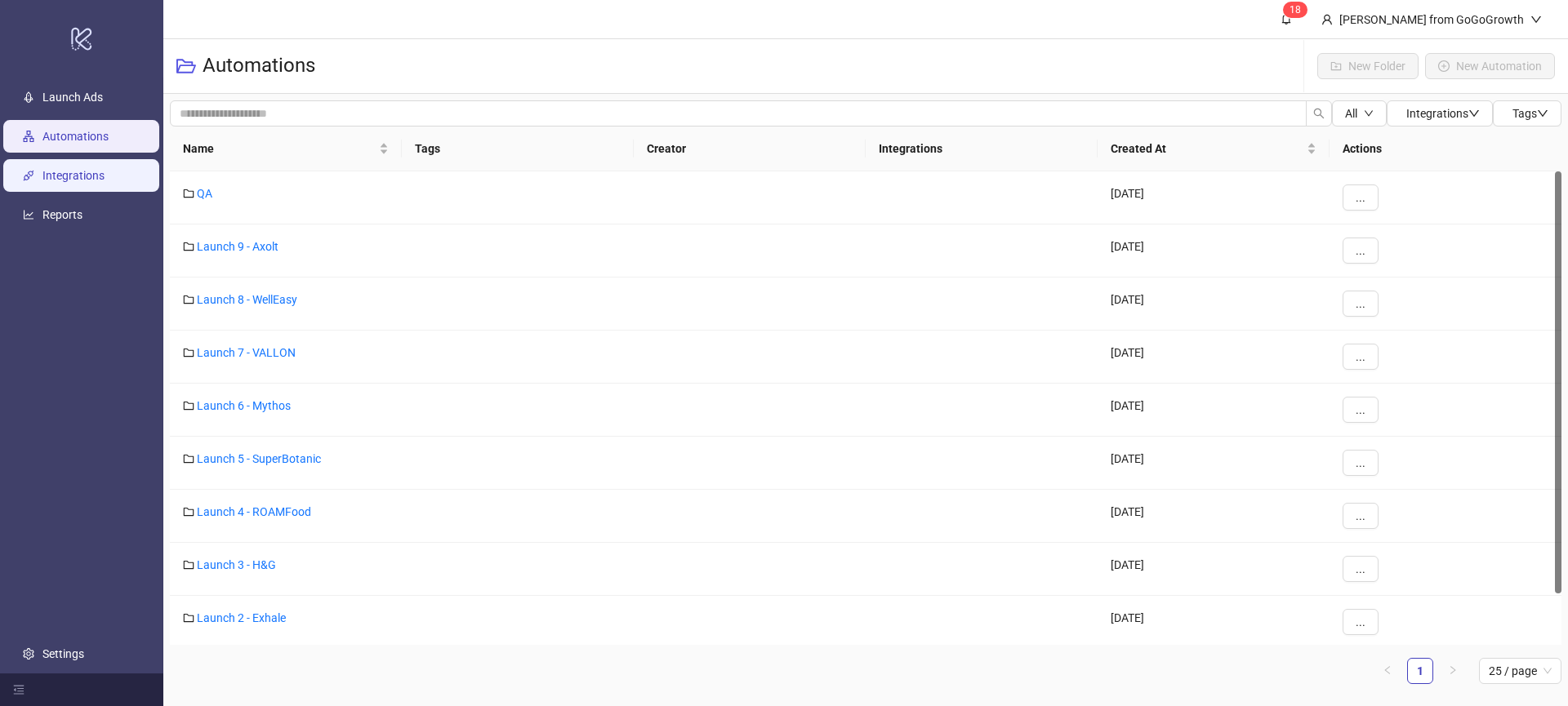
click at [71, 181] on link "Integrations" at bounding box center [74, 175] width 62 height 13
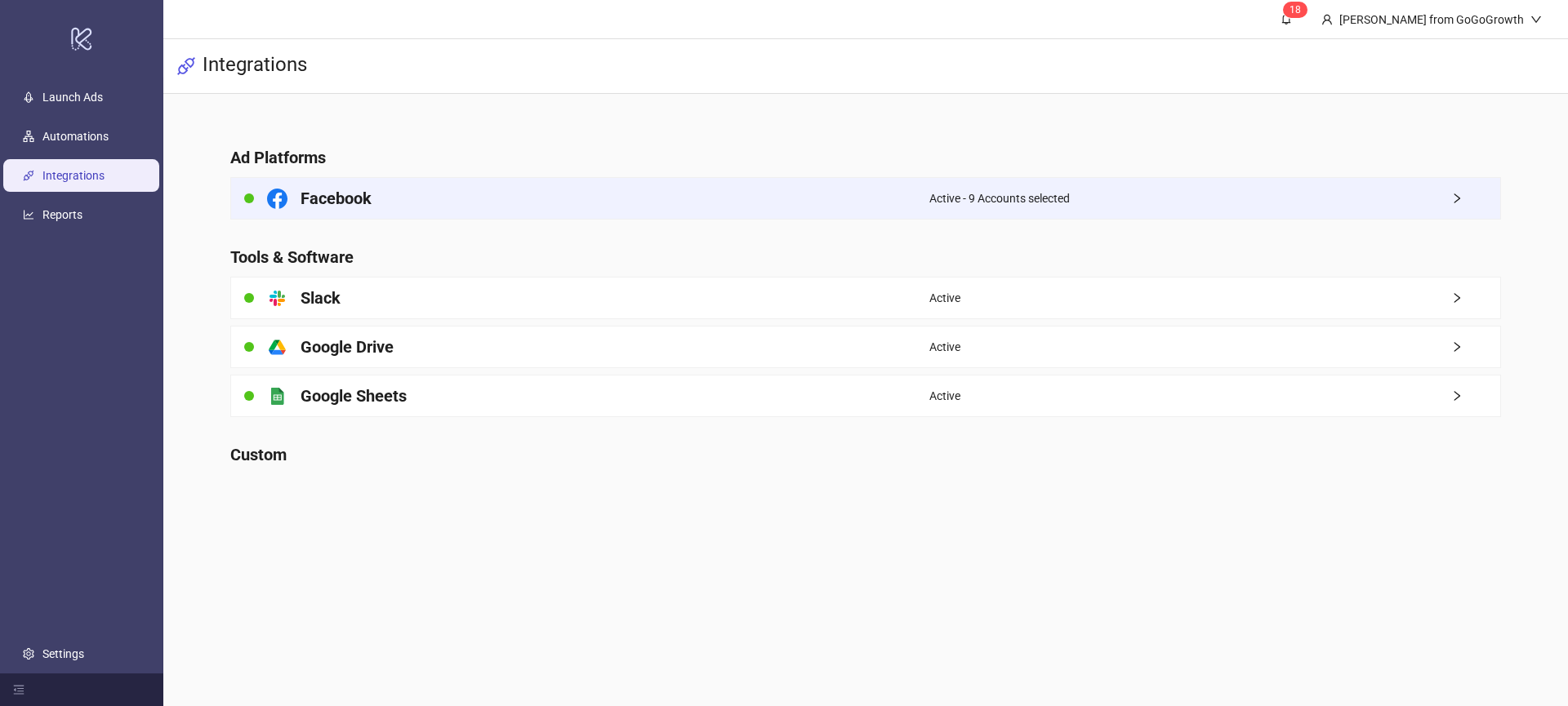
click at [782, 212] on div "Facebook" at bounding box center [580, 198] width 698 height 41
